Goal: Information Seeking & Learning: Learn about a topic

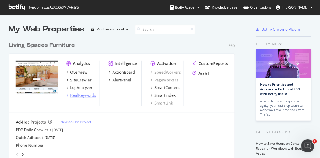
click at [82, 94] on div "RealKeywords" at bounding box center [83, 96] width 26 height 6
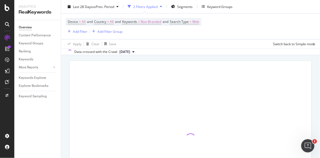
scroll to position [29, 0]
click at [29, 76] on div "Keywords Explorer" at bounding box center [33, 78] width 28 height 6
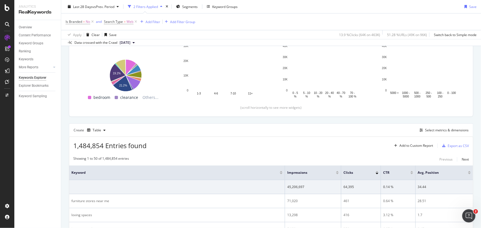
scroll to position [47, 0]
